Goal: Transaction & Acquisition: Book appointment/travel/reservation

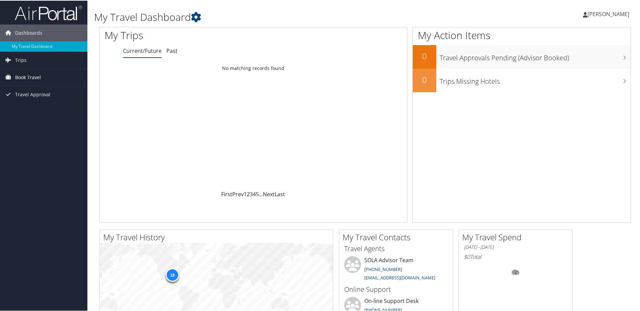
click at [29, 77] on span "Book Travel" at bounding box center [28, 76] width 26 height 17
click at [38, 102] on link "Book/Manage Online Trips" at bounding box center [43, 100] width 87 height 10
